Goal: Task Accomplishment & Management: Complete application form

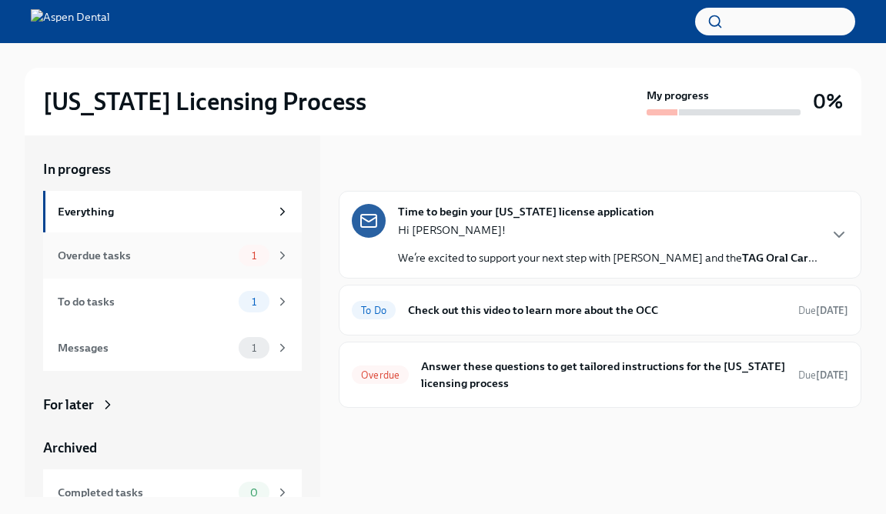
click at [199, 259] on div "Overdue tasks" at bounding box center [145, 255] width 175 height 17
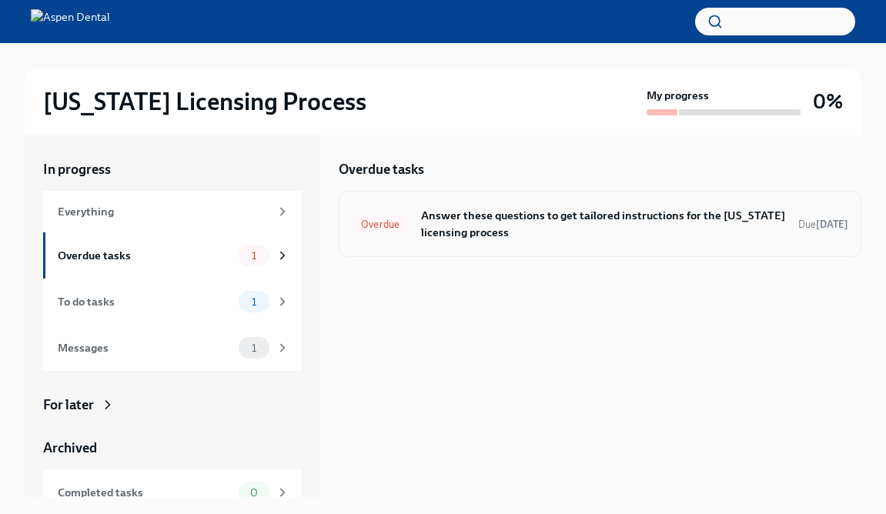
click at [428, 222] on h6 "Answer these questions to get tailored instructions for the [US_STATE] licensin…" at bounding box center [603, 224] width 365 height 34
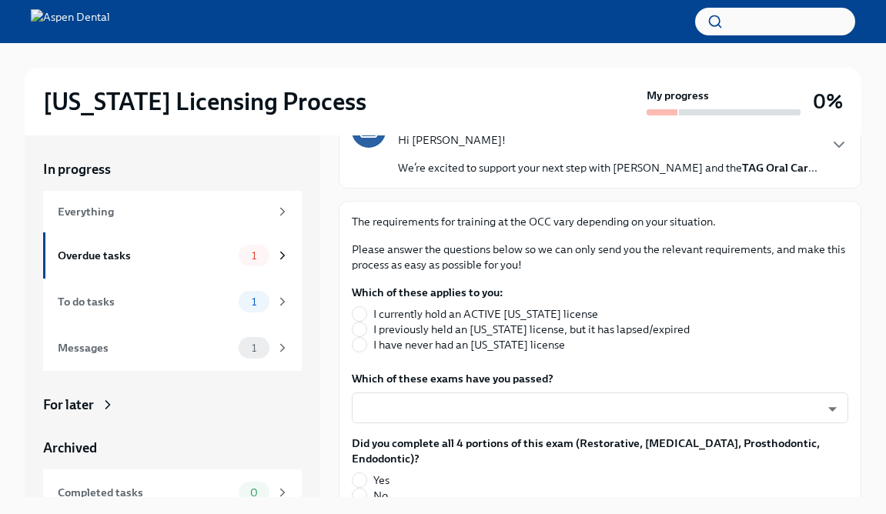
scroll to position [147, 0]
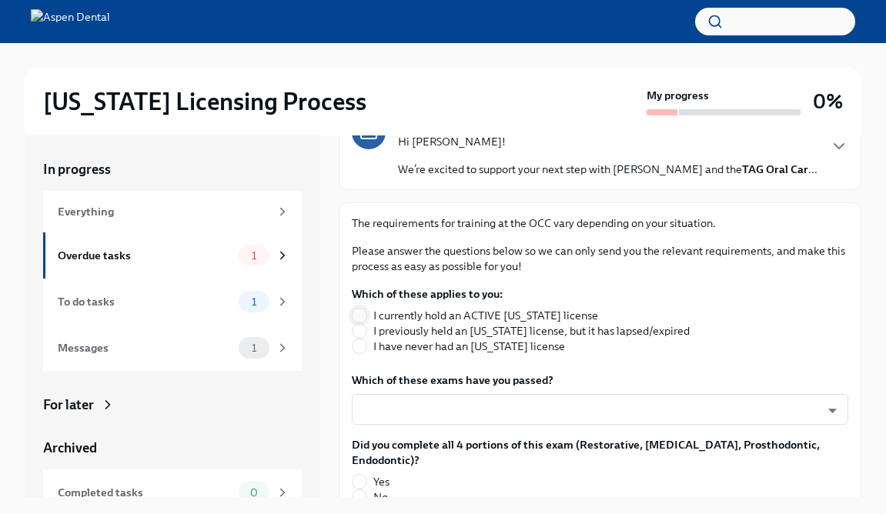
click at [366, 315] on span at bounding box center [359, 315] width 15 height 15
click at [366, 315] on input "I currently hold an ACTIVE [US_STATE] license" at bounding box center [359, 316] width 14 height 14
radio input "true"
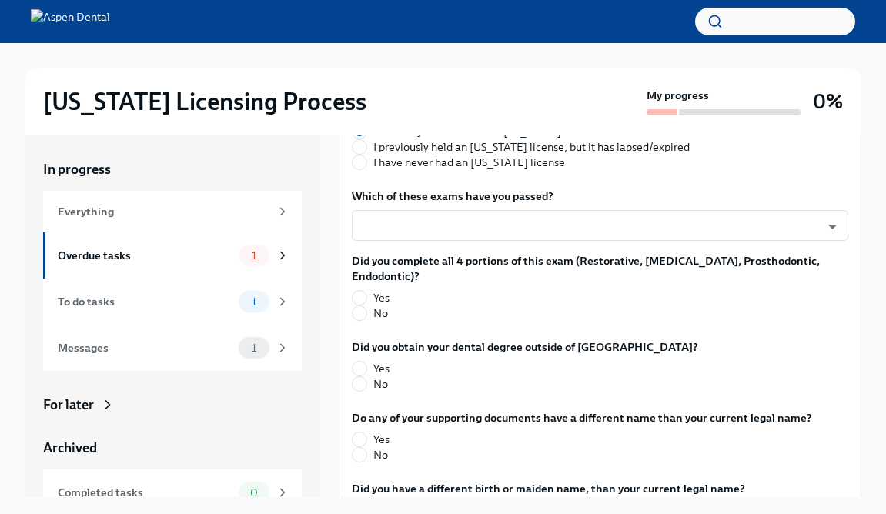
scroll to position [328, 0]
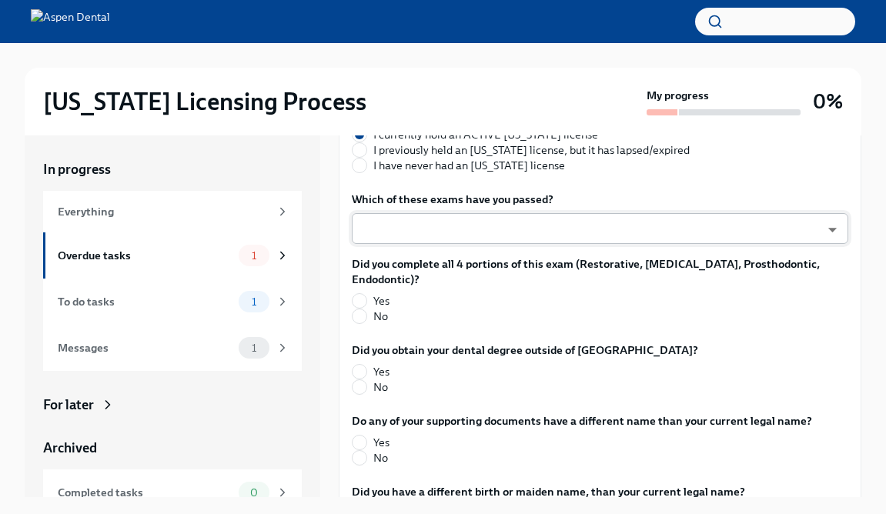
click at [396, 229] on body "[US_STATE] Licensing Process My progress 0% In progress Everything Overdue task…" at bounding box center [443, 270] width 886 height 540
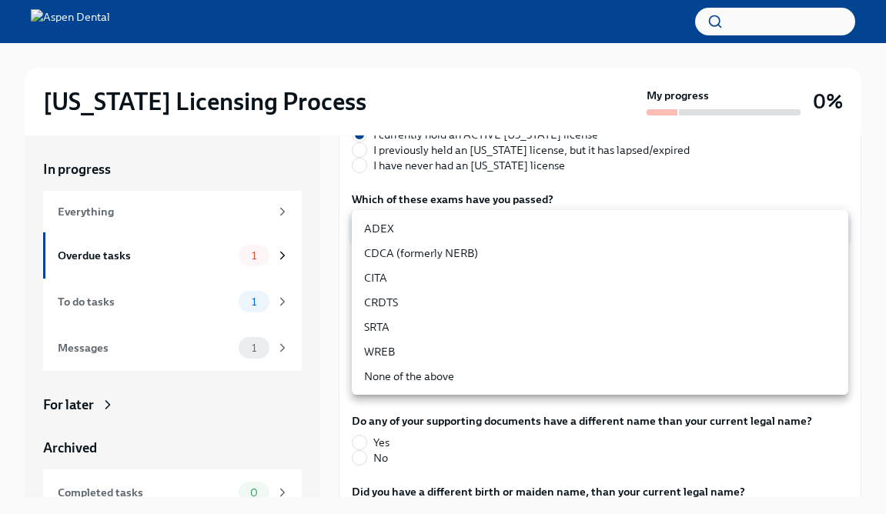
click at [396, 229] on li "ADEX" at bounding box center [600, 228] width 496 height 25
type input "pxo-W3vNi"
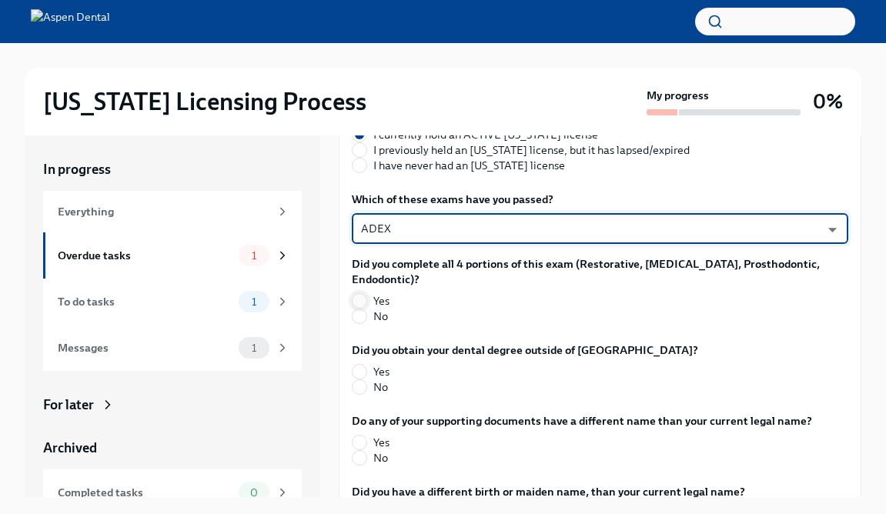
click at [360, 297] on input "Yes" at bounding box center [359, 301] width 14 height 14
radio input "true"
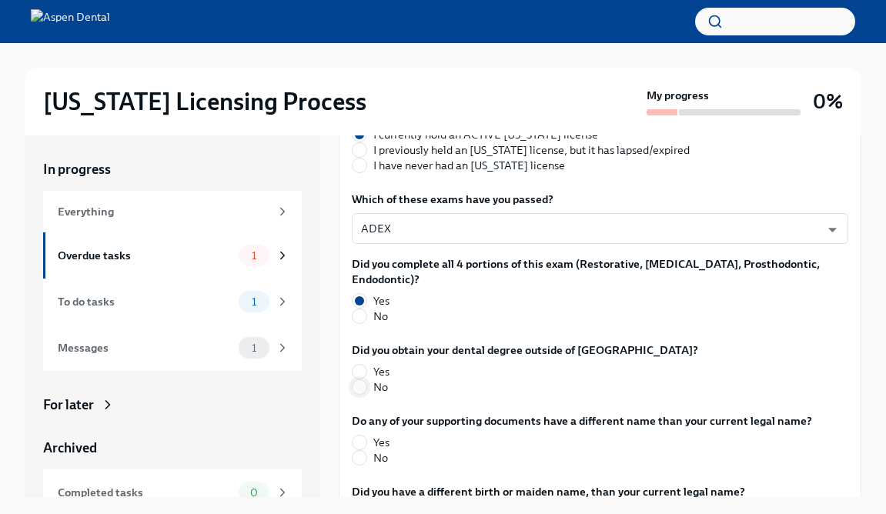
click at [352, 392] on input "No" at bounding box center [359, 387] width 14 height 14
radio input "true"
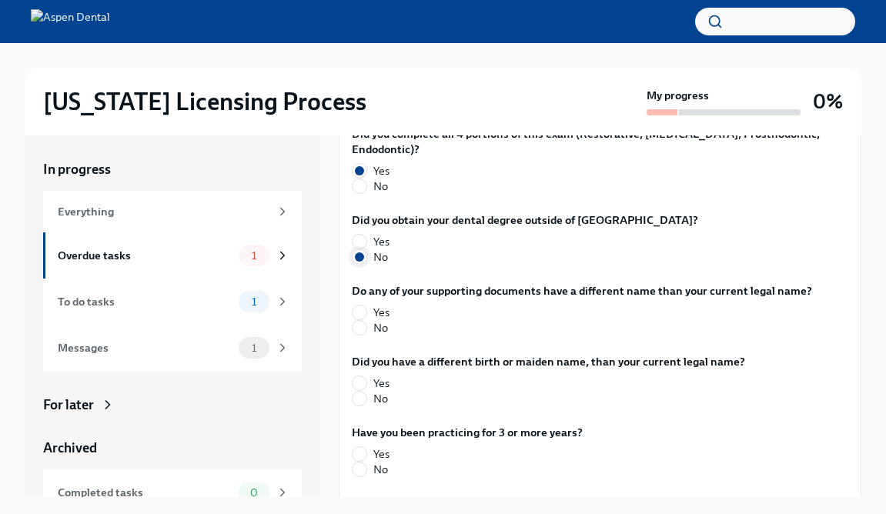
scroll to position [506, 0]
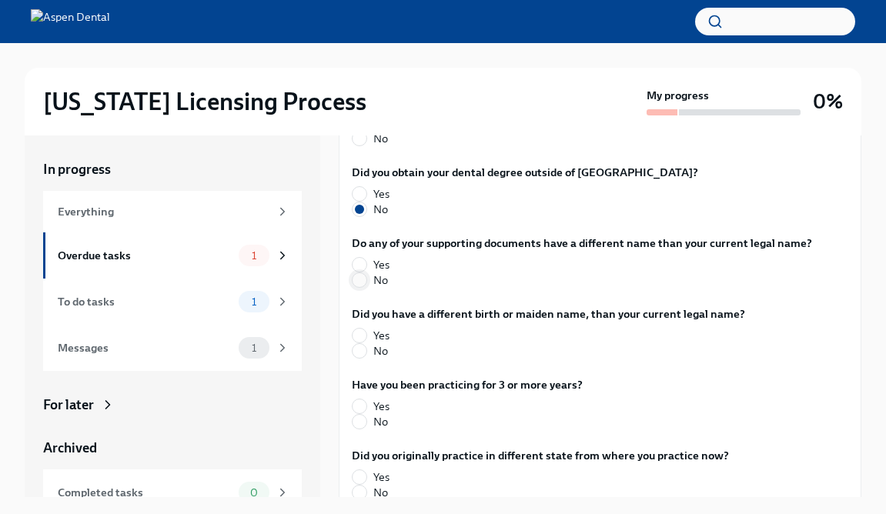
click at [362, 285] on input "No" at bounding box center [359, 280] width 14 height 14
radio input "true"
click at [359, 349] on input "No" at bounding box center [359, 351] width 14 height 14
radio input "true"
click at [358, 411] on input "Yes" at bounding box center [359, 406] width 14 height 14
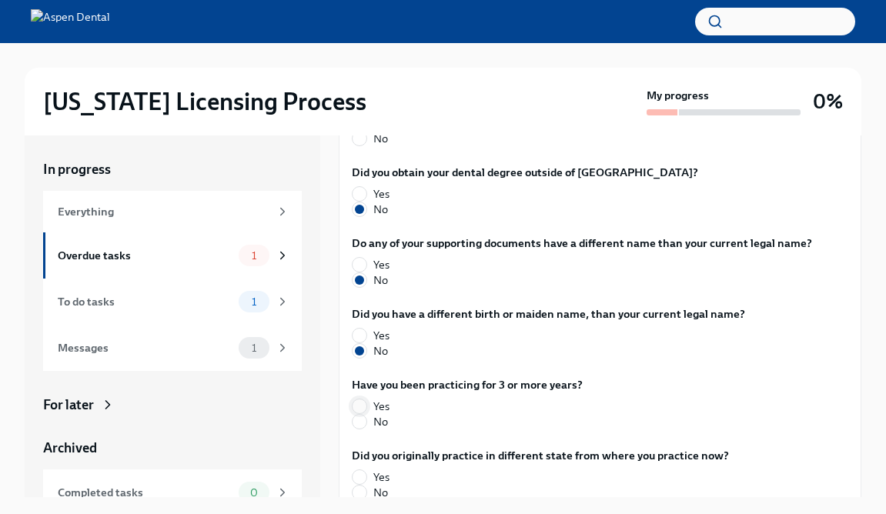
radio input "true"
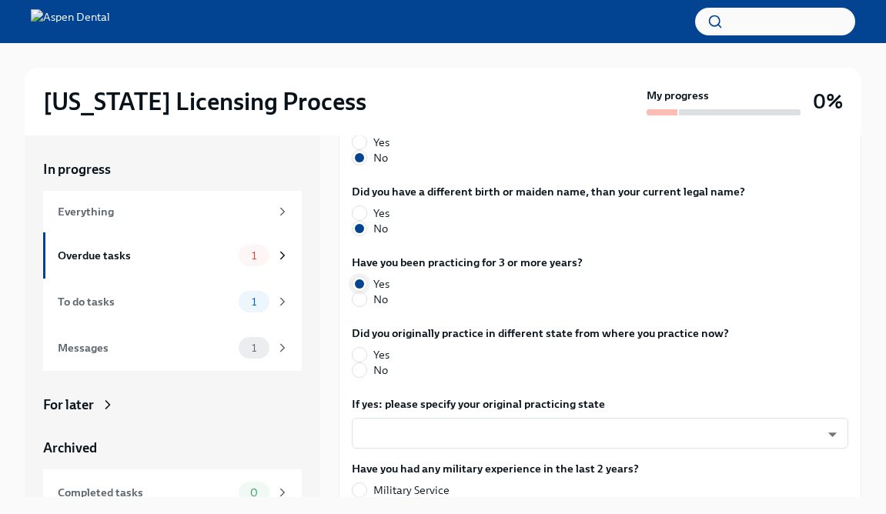
scroll to position [626, 0]
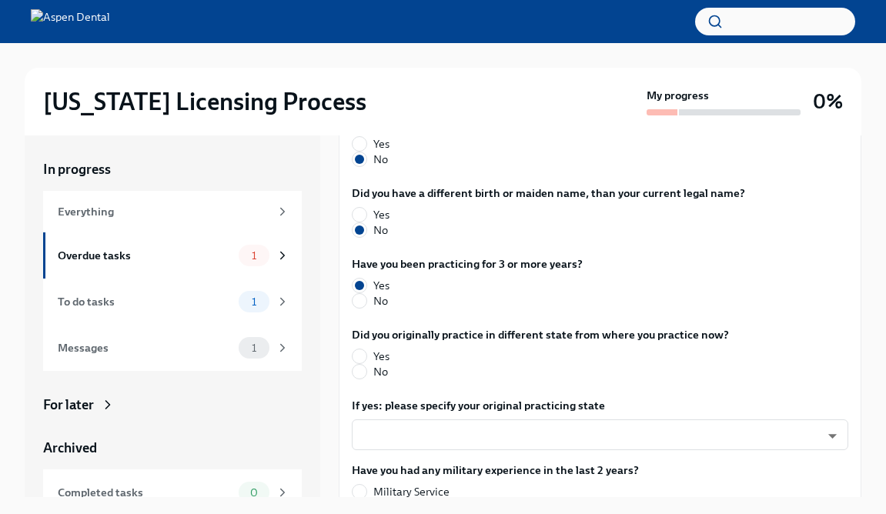
click at [349, 374] on div "The requirements for training at the OCC vary depending on your situation. Plea…" at bounding box center [600, 199] width 523 height 953
click at [353, 374] on input "No" at bounding box center [359, 372] width 14 height 14
radio input "true"
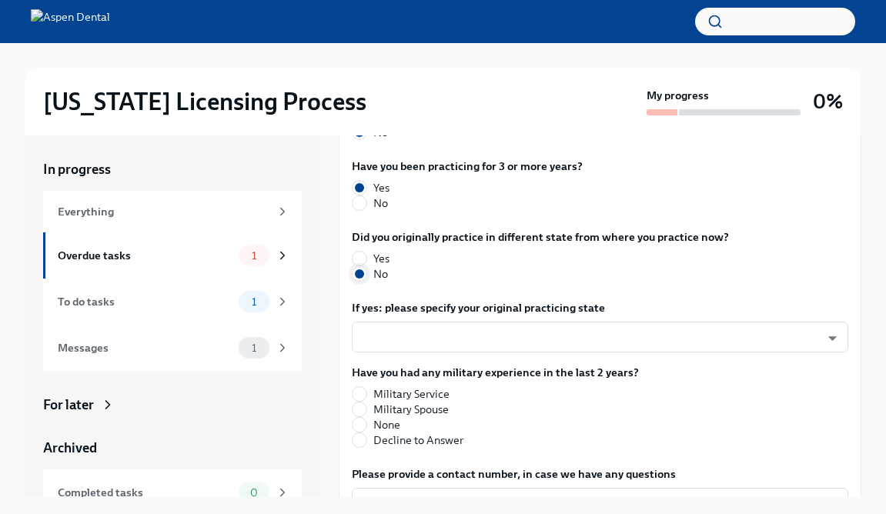
scroll to position [726, 0]
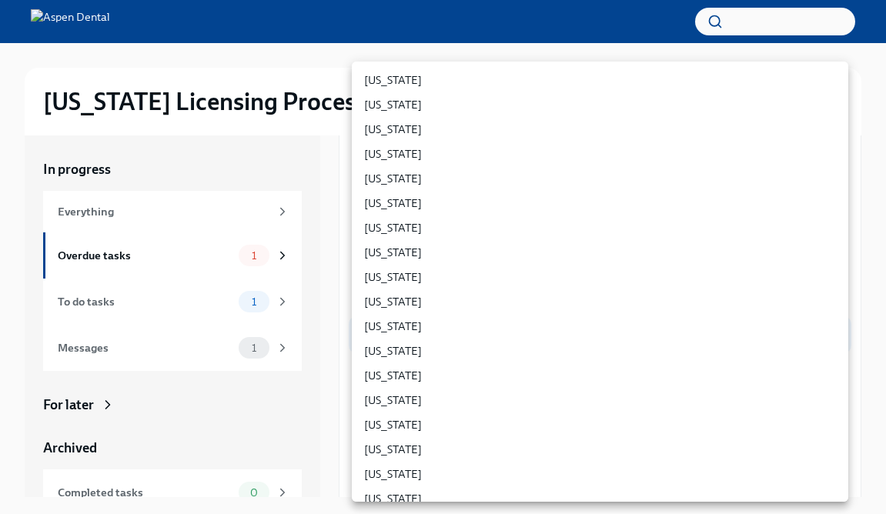
click at [394, 343] on body "[US_STATE] Licensing Process My progress 0% In progress Everything Overdue task…" at bounding box center [443, 270] width 886 height 540
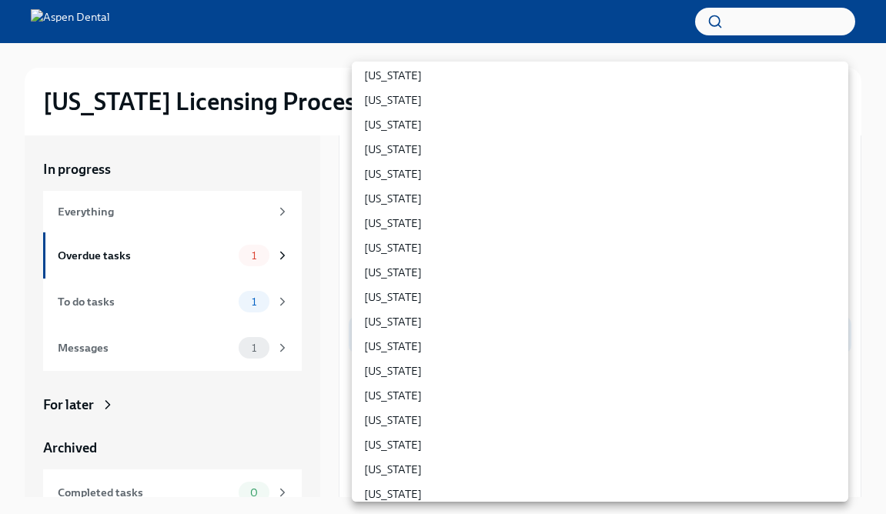
scroll to position [828, 0]
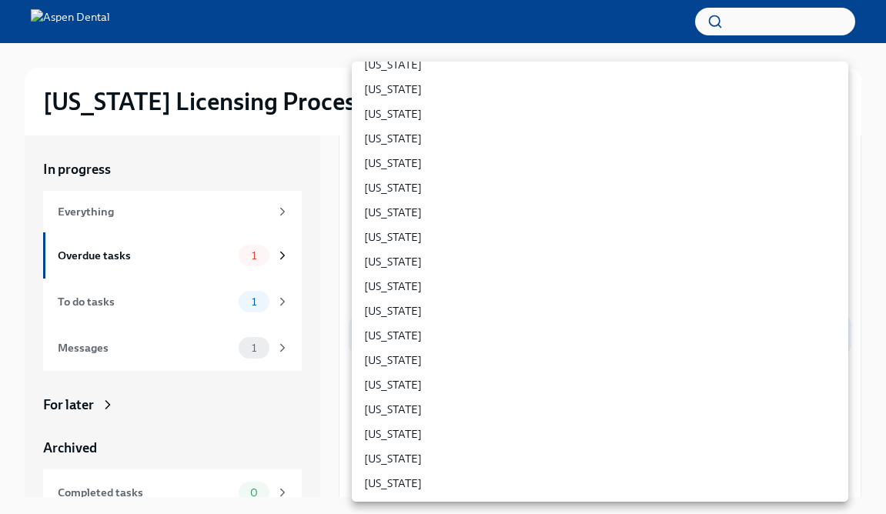
click at [300, 419] on div at bounding box center [443, 257] width 886 height 514
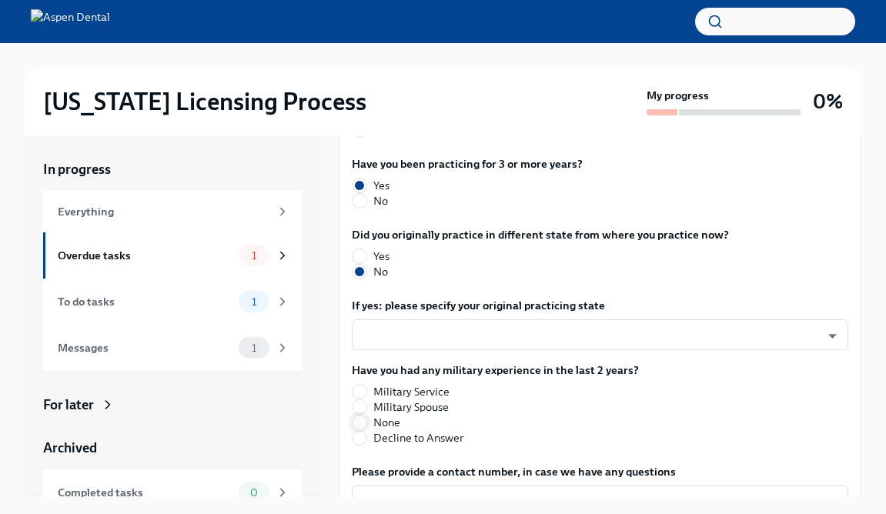
click at [362, 422] on input "None" at bounding box center [359, 423] width 14 height 14
radio input "true"
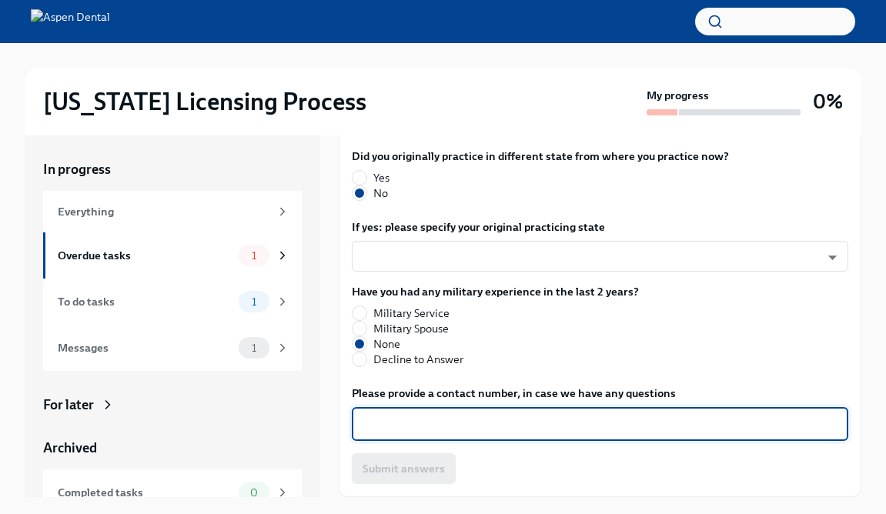
click at [362, 422] on textarea "Please provide a contact number, in case we have any questions" at bounding box center [600, 424] width 478 height 18
type textarea "9253308335"
click at [399, 463] on span "Submit answers" at bounding box center [403, 468] width 82 height 15
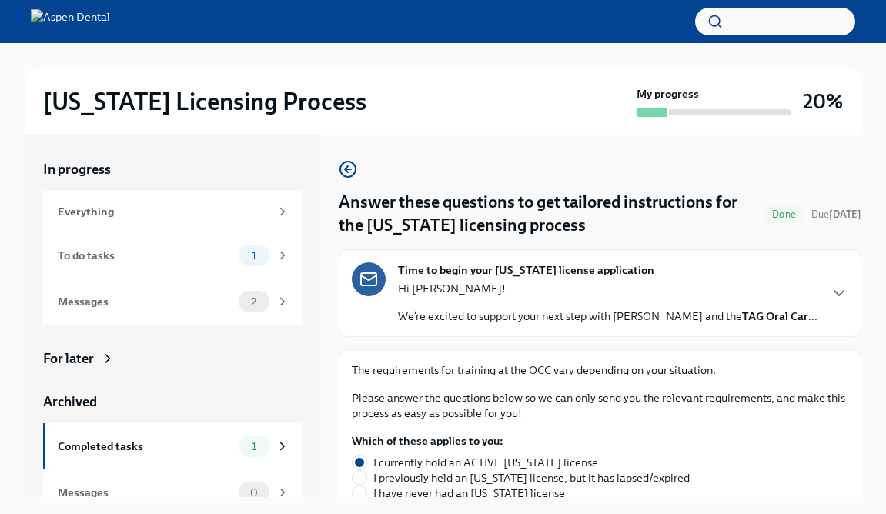
click at [486, 281] on p "Hi [PERSON_NAME]!" at bounding box center [607, 288] width 419 height 15
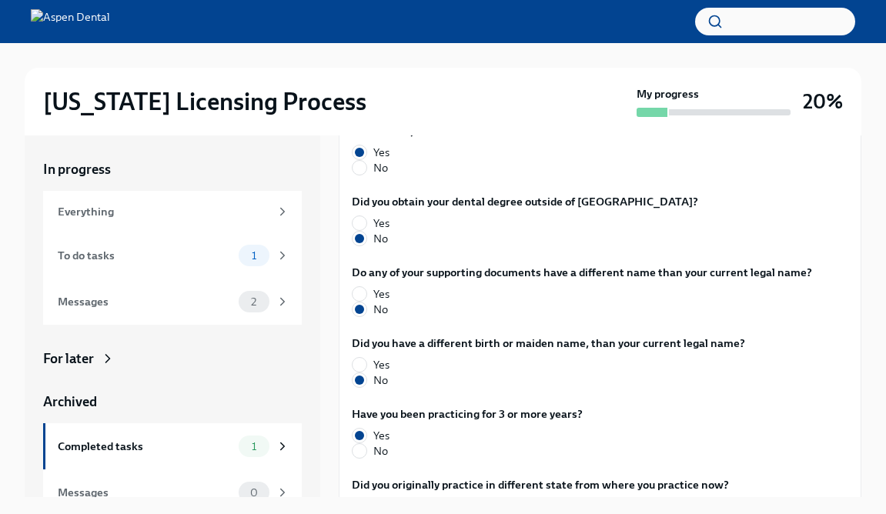
scroll to position [1099, 0]
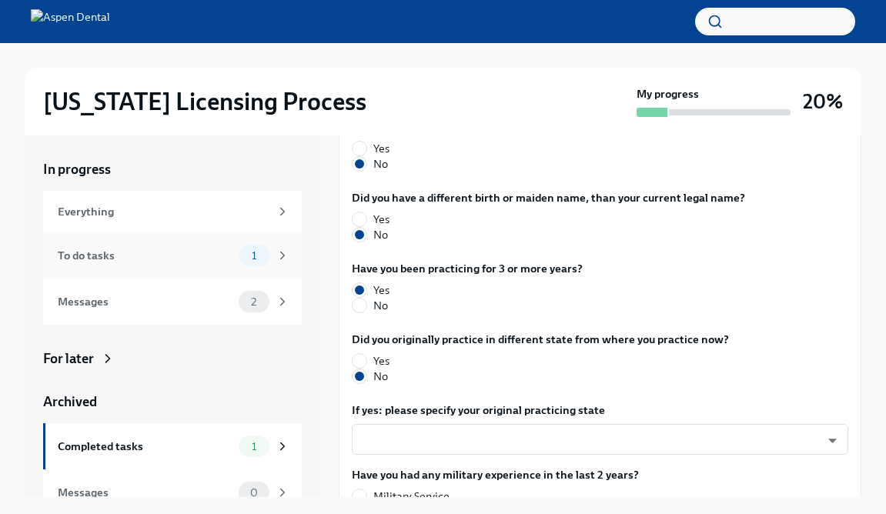
click at [162, 262] on div "To do tasks" at bounding box center [145, 255] width 175 height 17
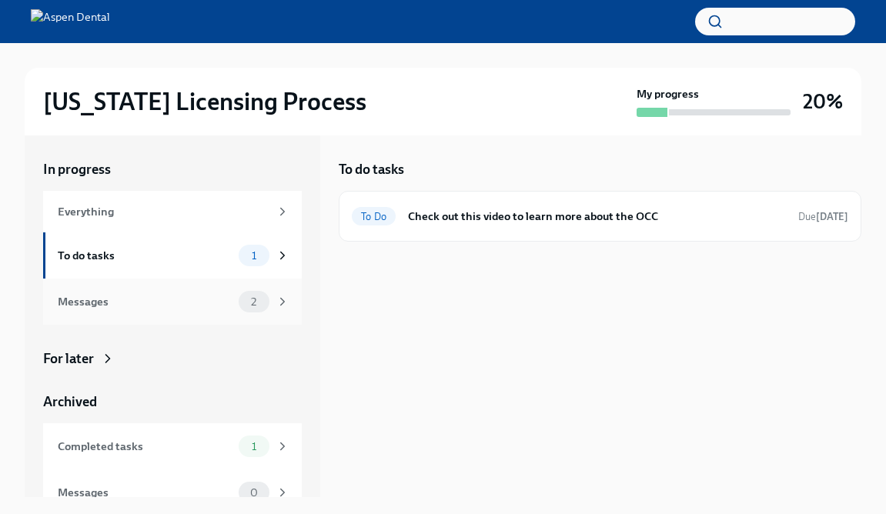
click at [163, 293] on div "Messages" at bounding box center [145, 301] width 175 height 17
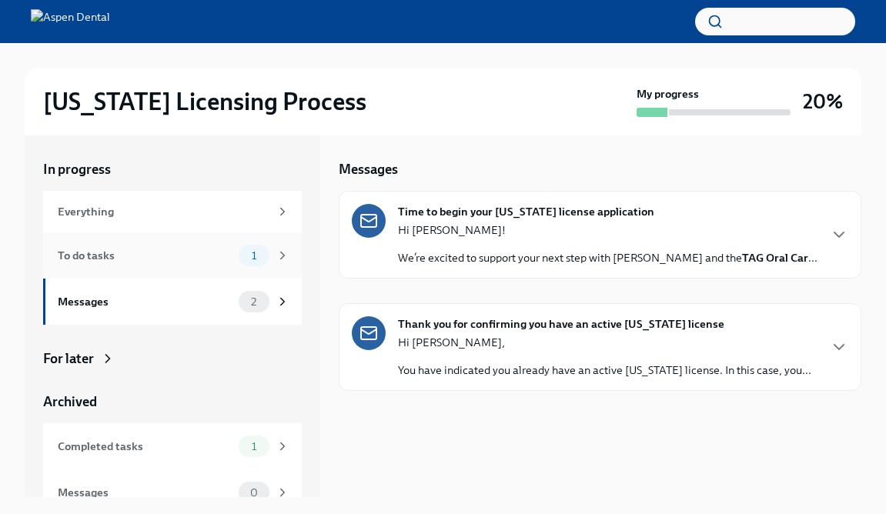
click at [162, 264] on div "To do tasks 1" at bounding box center [174, 256] width 232 height 22
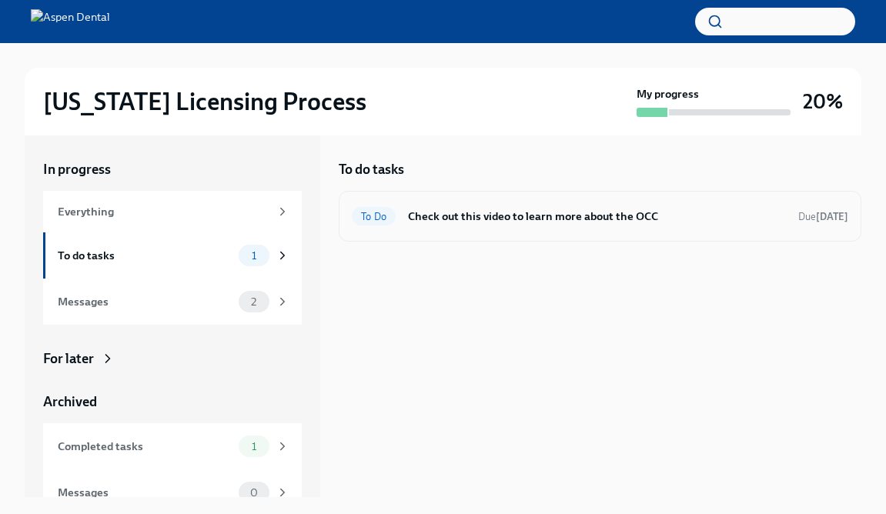
click at [442, 215] on h6 "Check out this video to learn more about the OCC" at bounding box center [597, 216] width 378 height 17
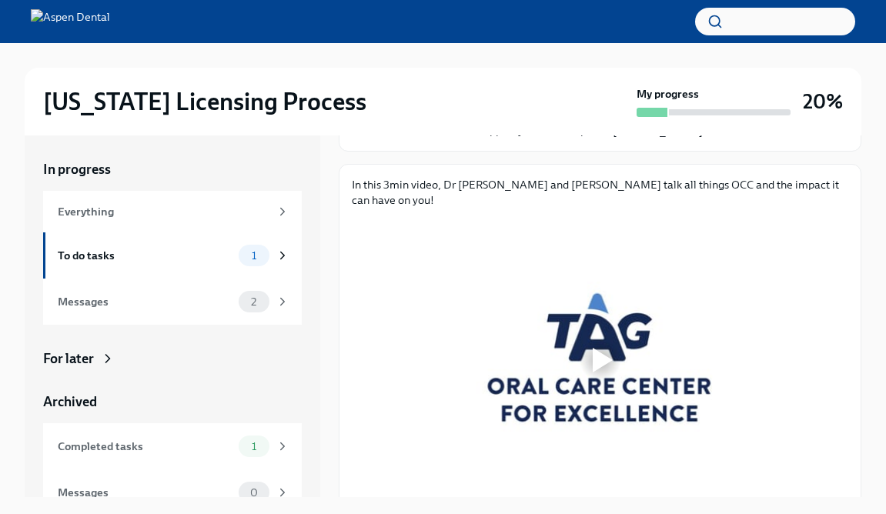
scroll to position [26, 0]
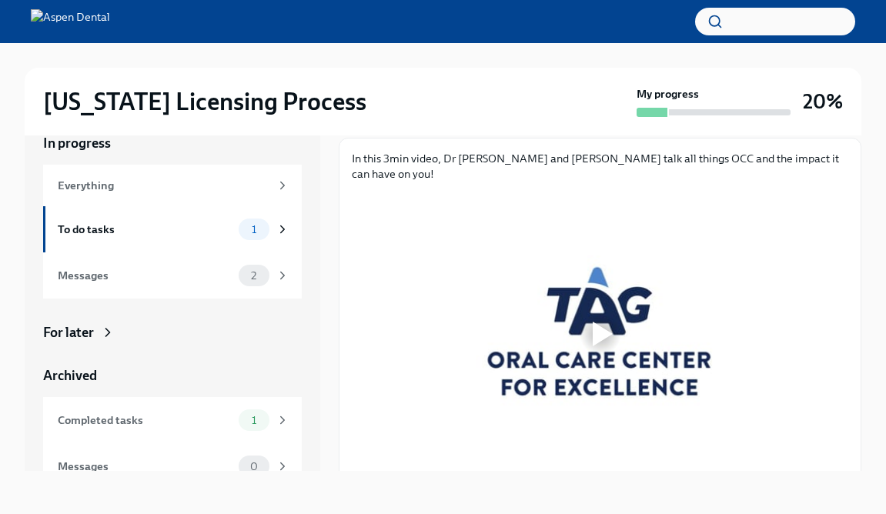
click at [615, 323] on div at bounding box center [600, 333] width 49 height 49
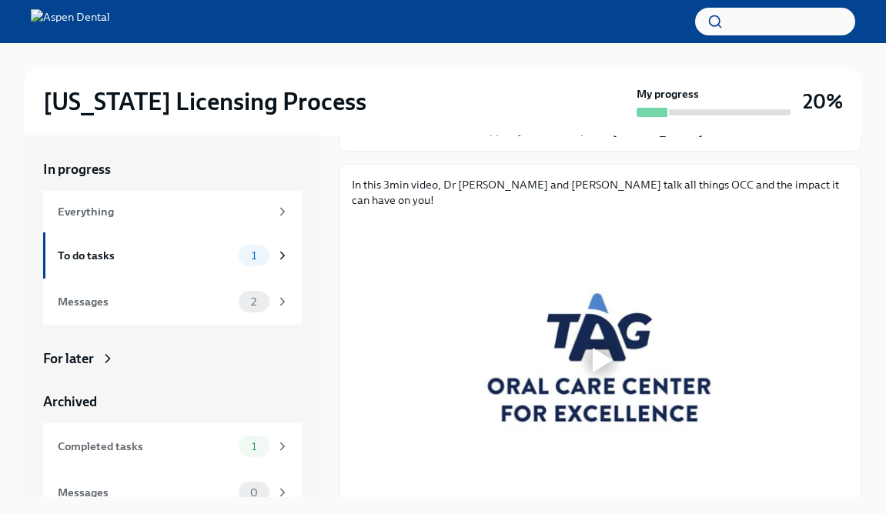
scroll to position [16, 0]
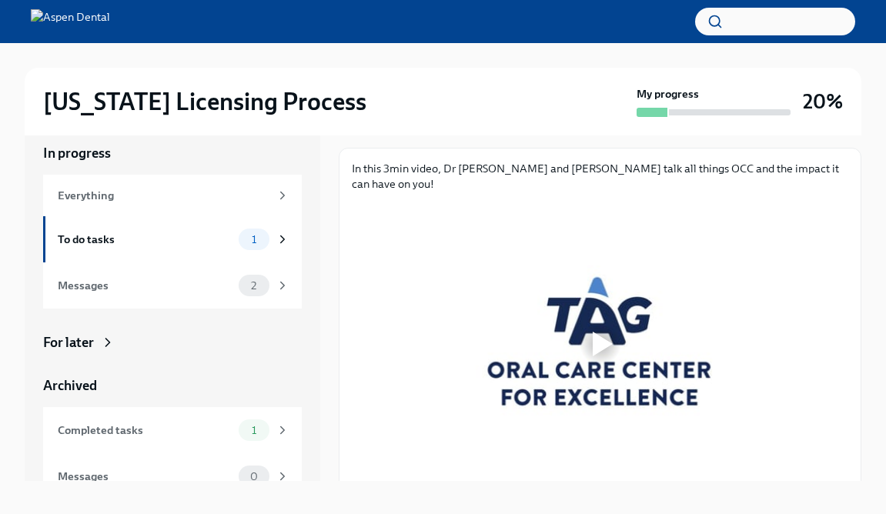
click at [607, 332] on div at bounding box center [603, 344] width 20 height 25
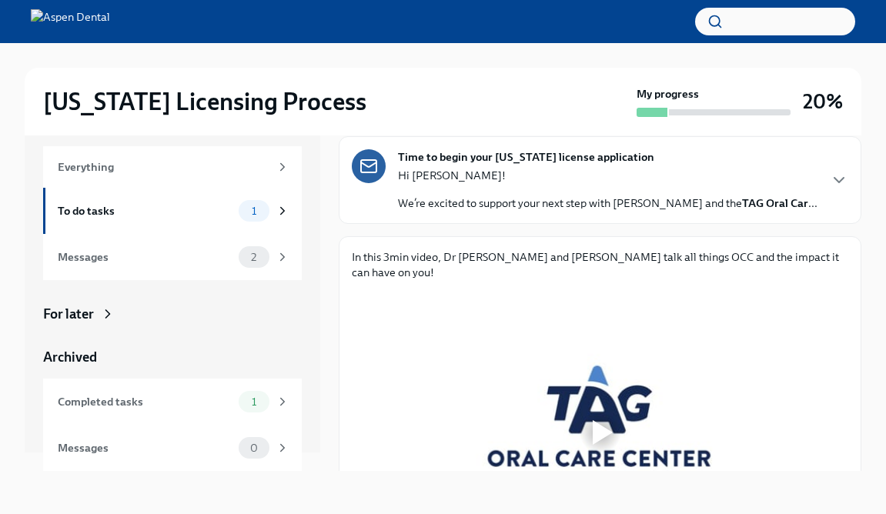
scroll to position [0, 0]
